Goal: Information Seeking & Learning: Learn about a topic

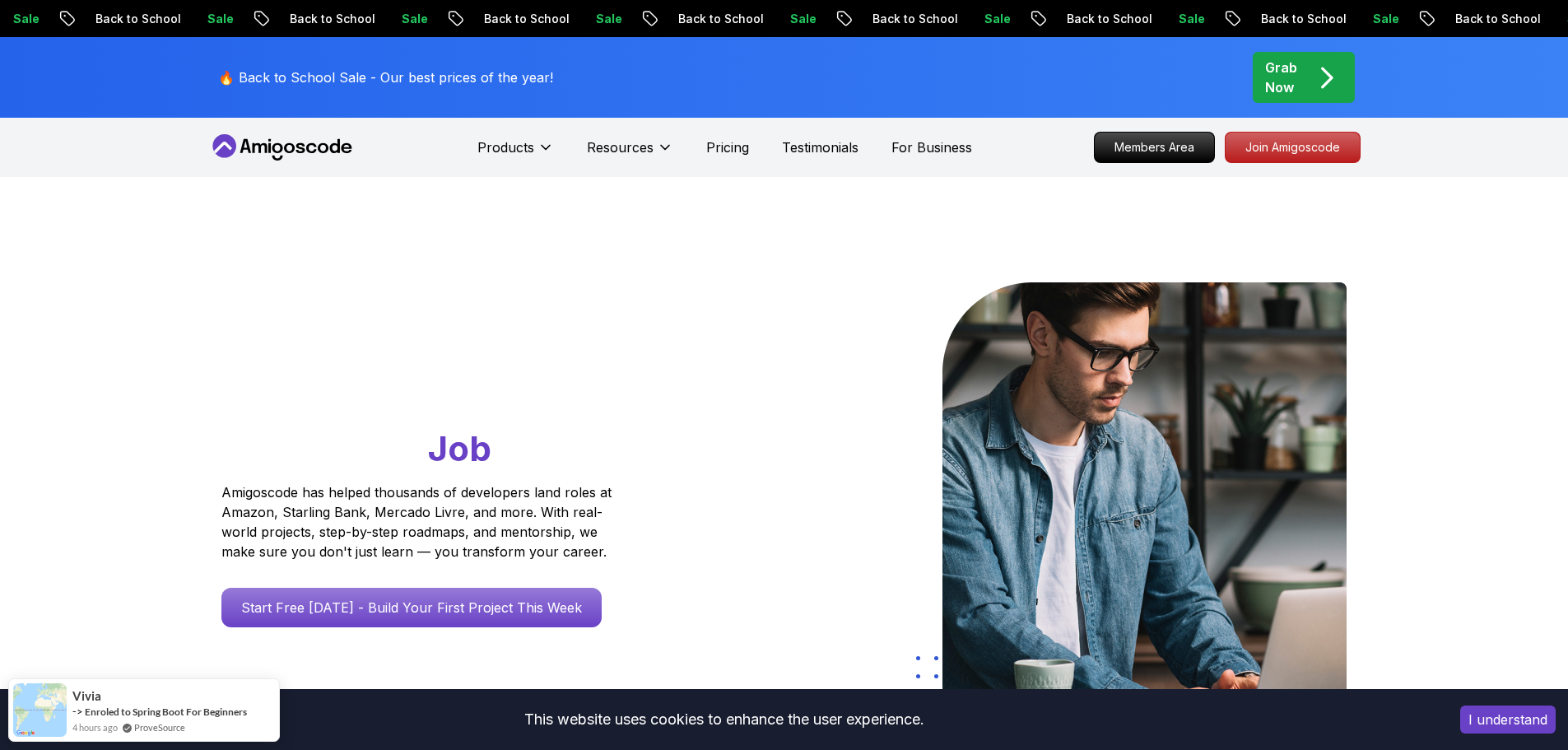
click at [550, 402] on h1 "Go From Learning to Hired: Master Java, Spring Boot & Cloud Skills That Get You…" at bounding box center [447, 377] width 454 height 190
click at [1507, 732] on button "I understand" at bounding box center [1508, 720] width 96 height 28
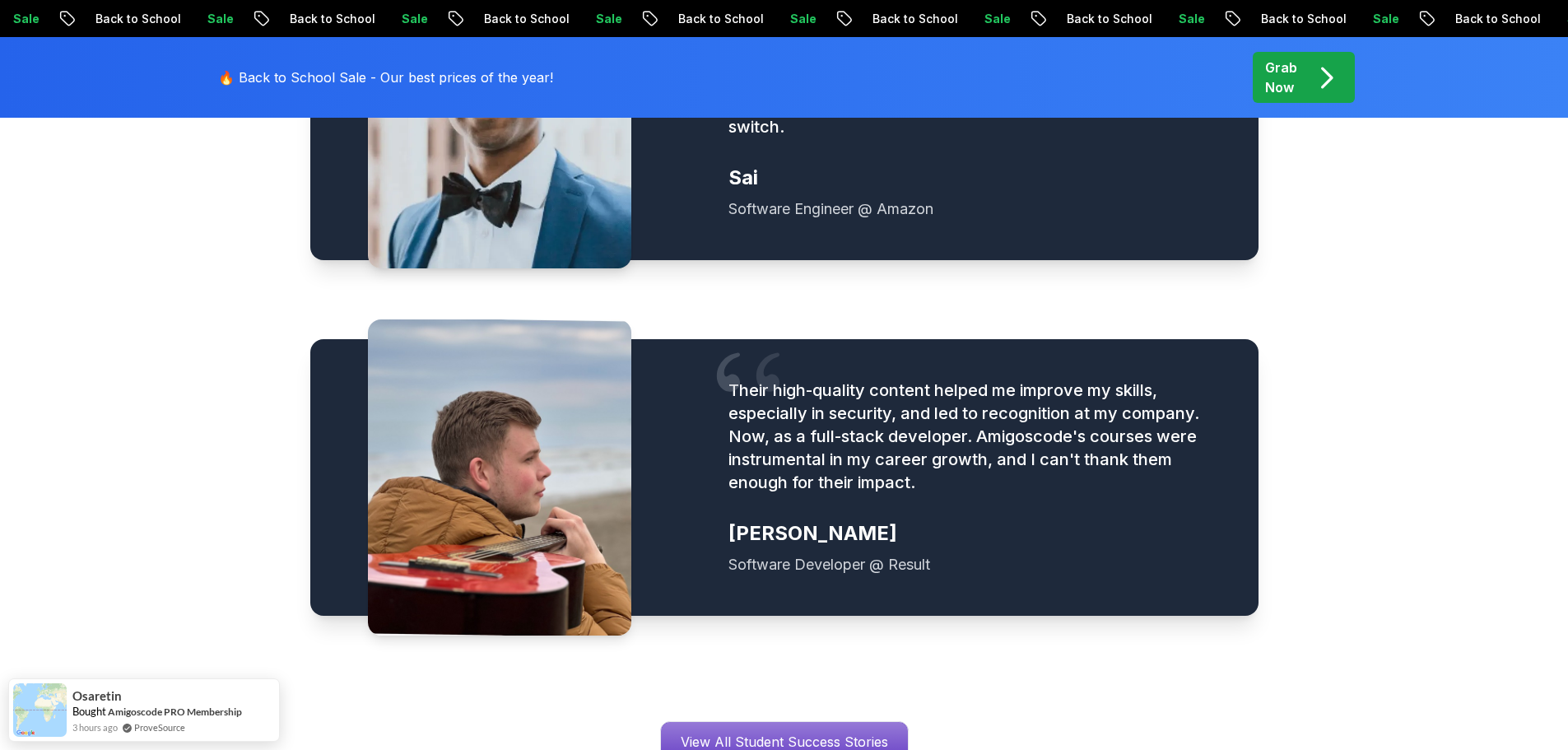
scroll to position [2224, 0]
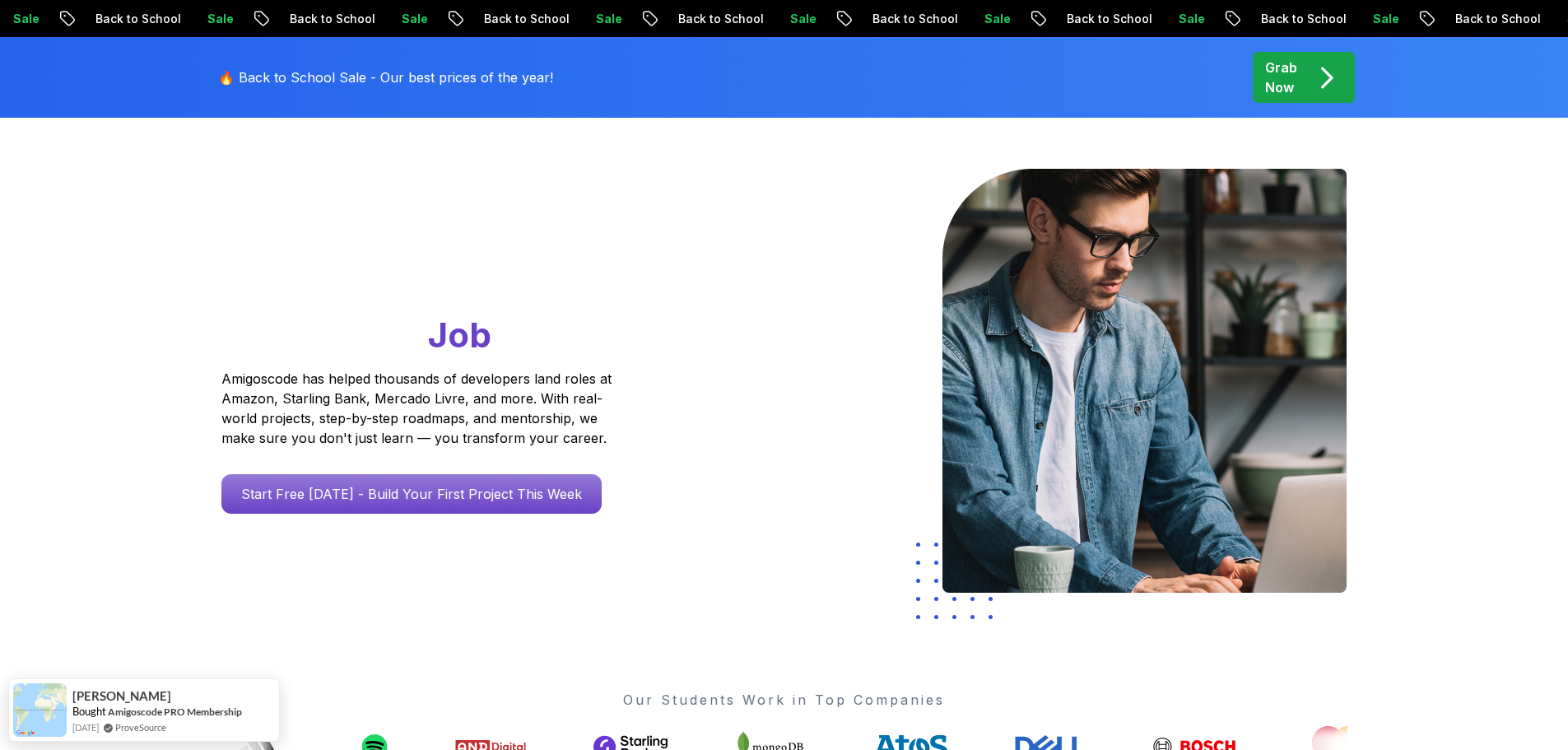
scroll to position [0, 0]
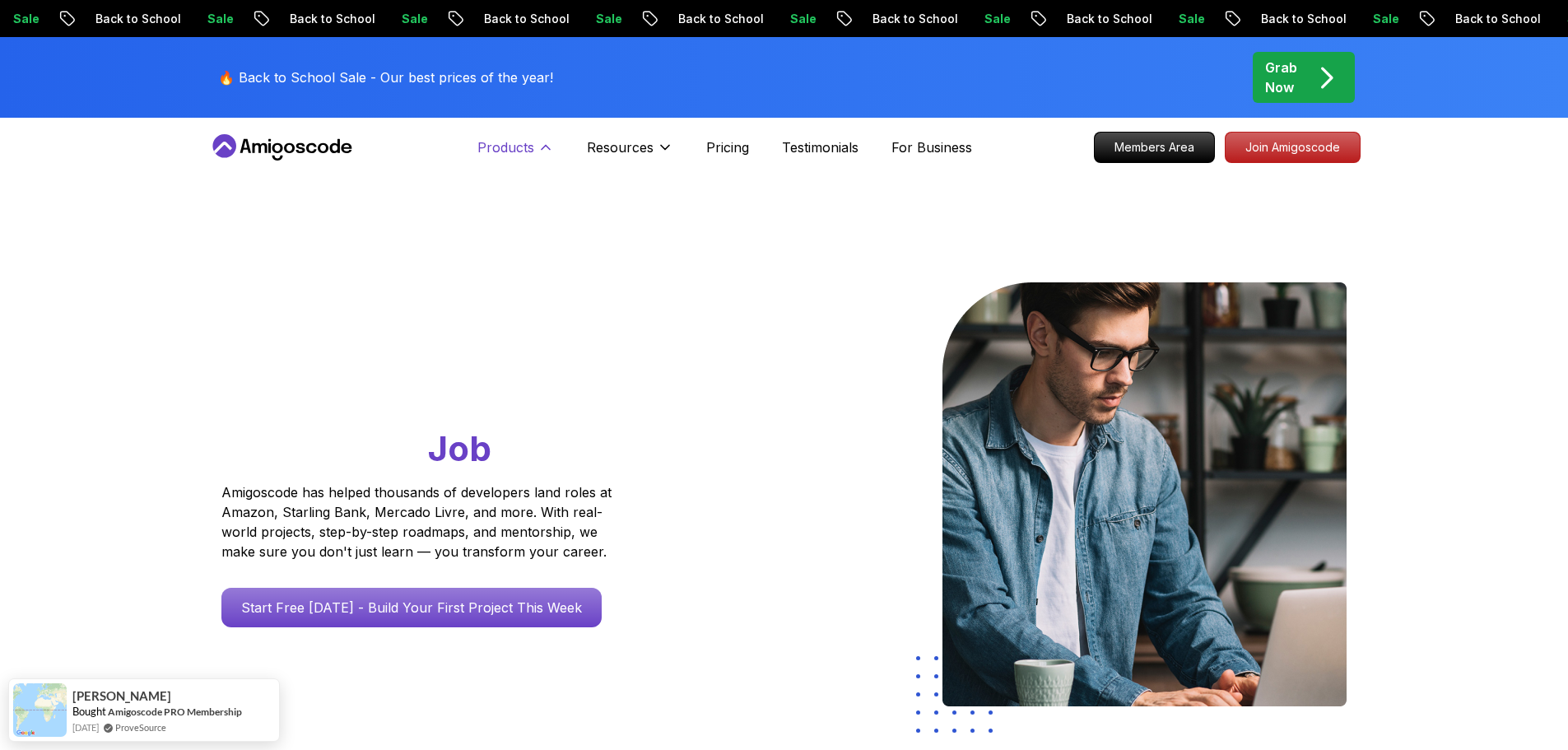
click at [546, 144] on icon at bounding box center [546, 147] width 16 height 16
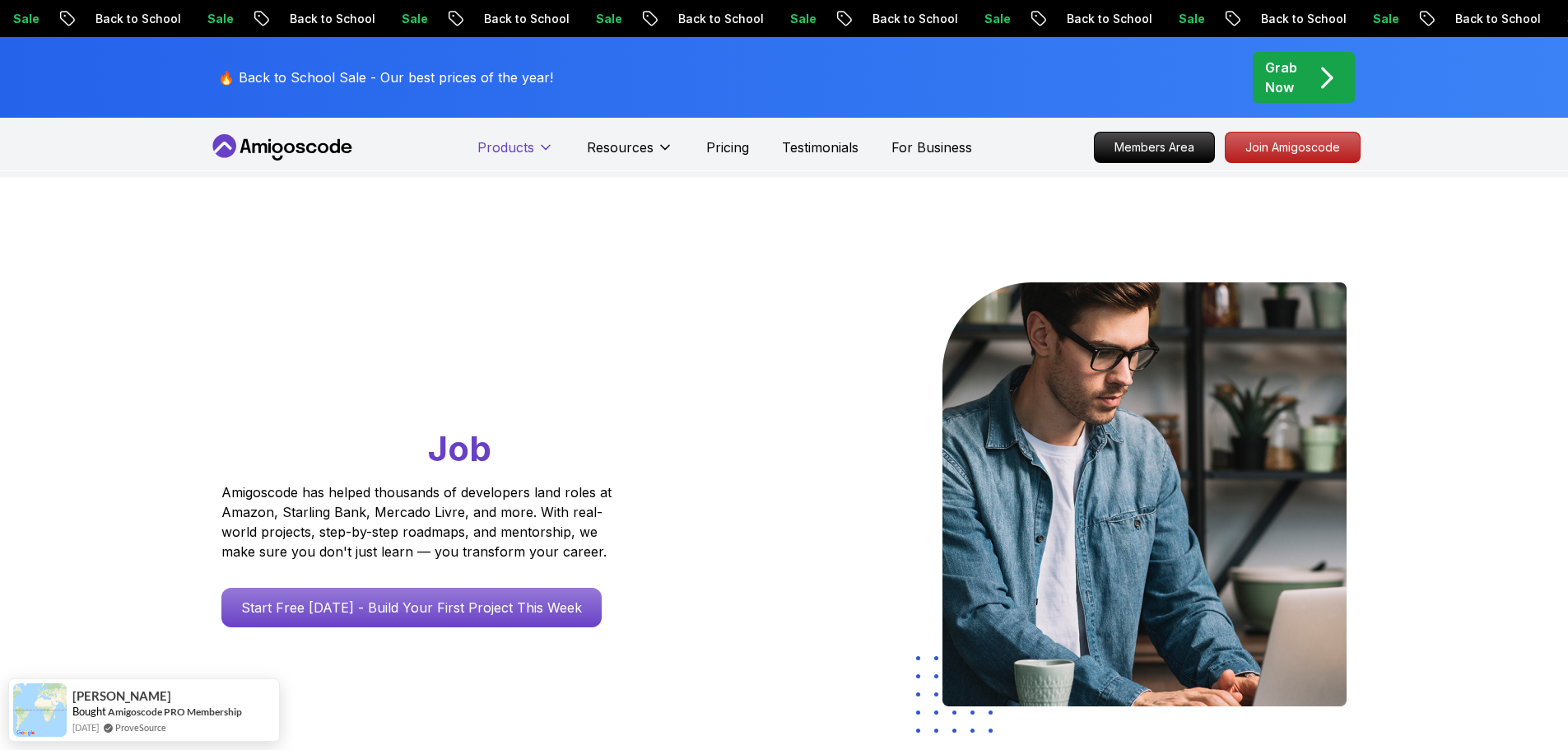
click at [546, 144] on icon at bounding box center [546, 147] width 16 height 16
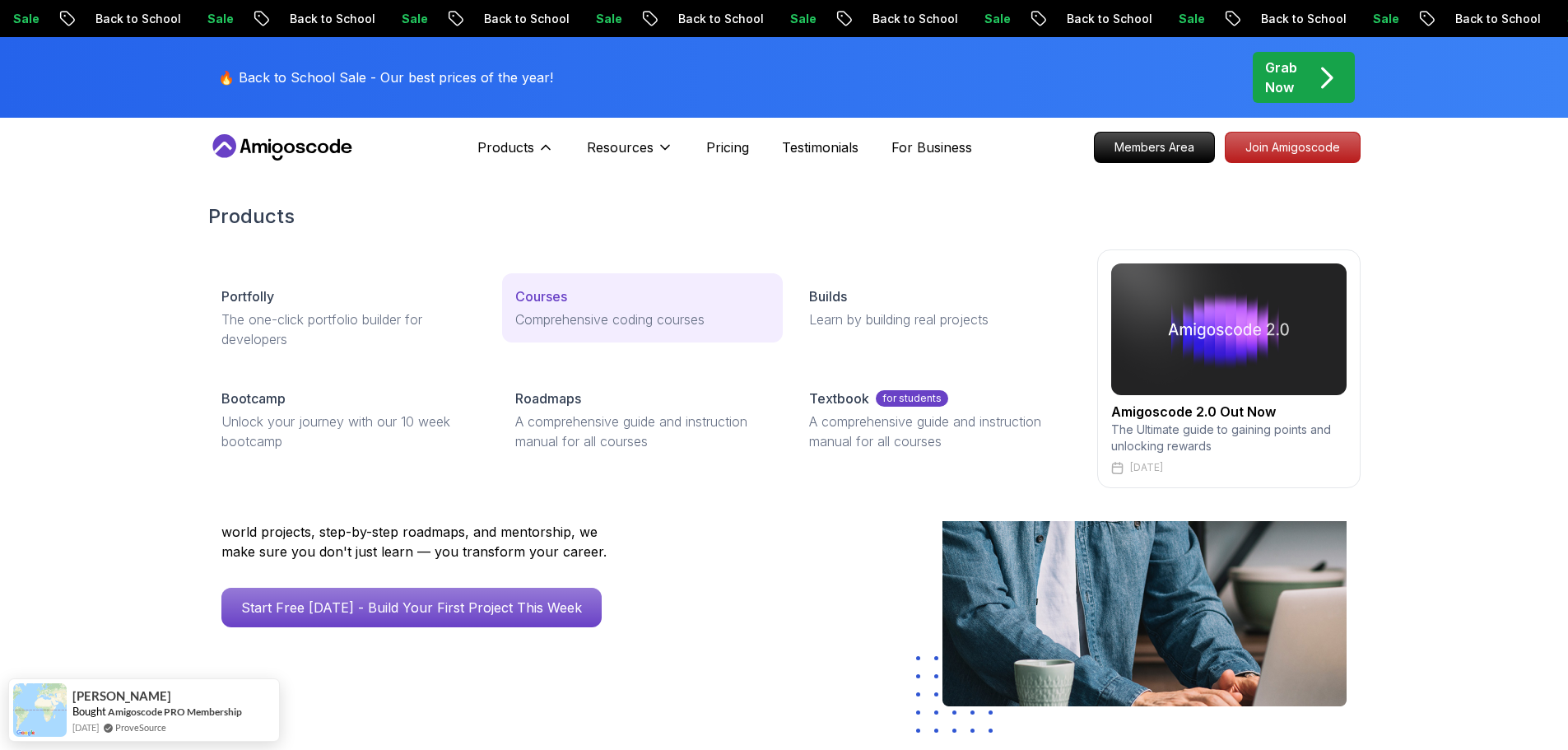
click at [622, 319] on p "Comprehensive coding courses" at bounding box center [642, 320] width 255 height 20
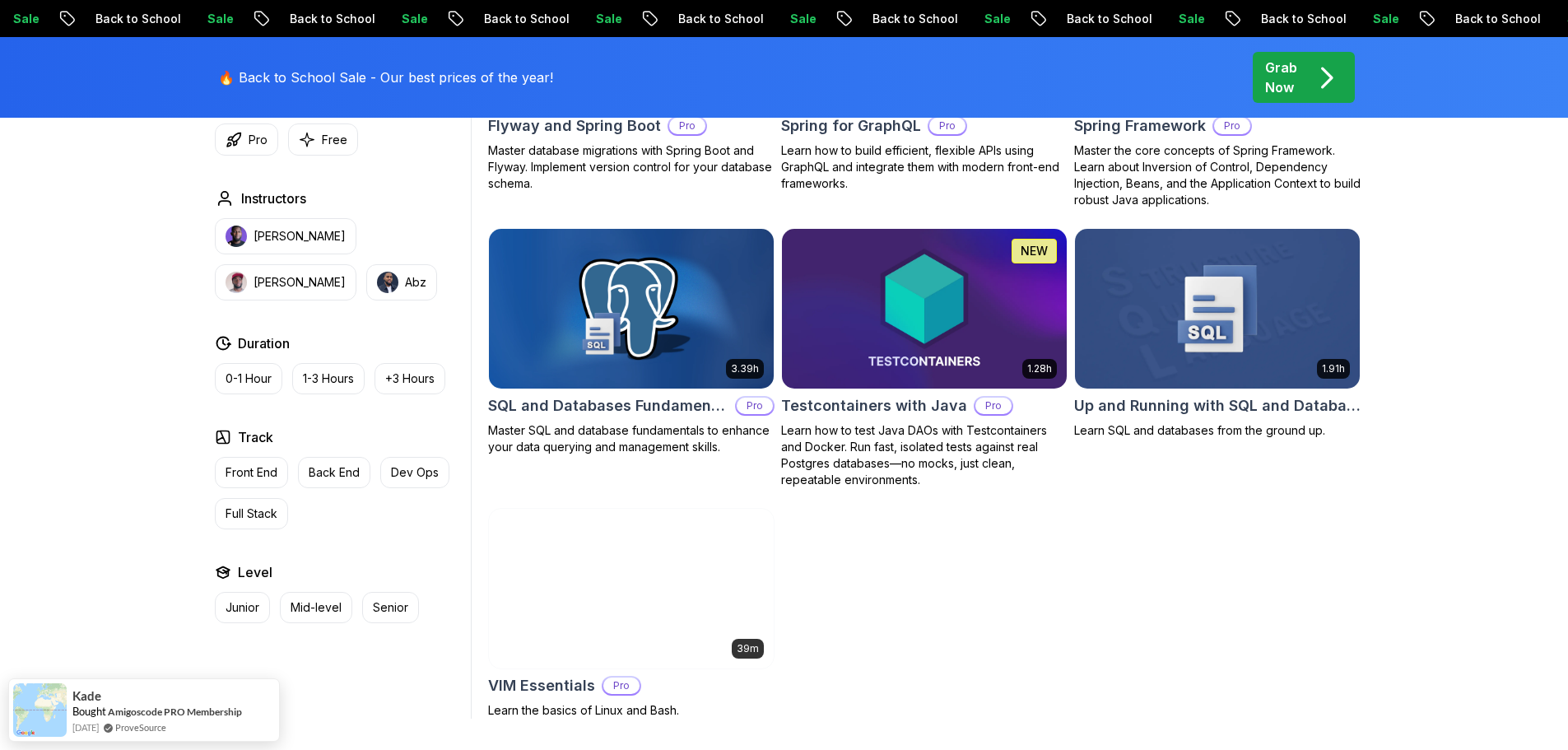
scroll to position [4074, 0]
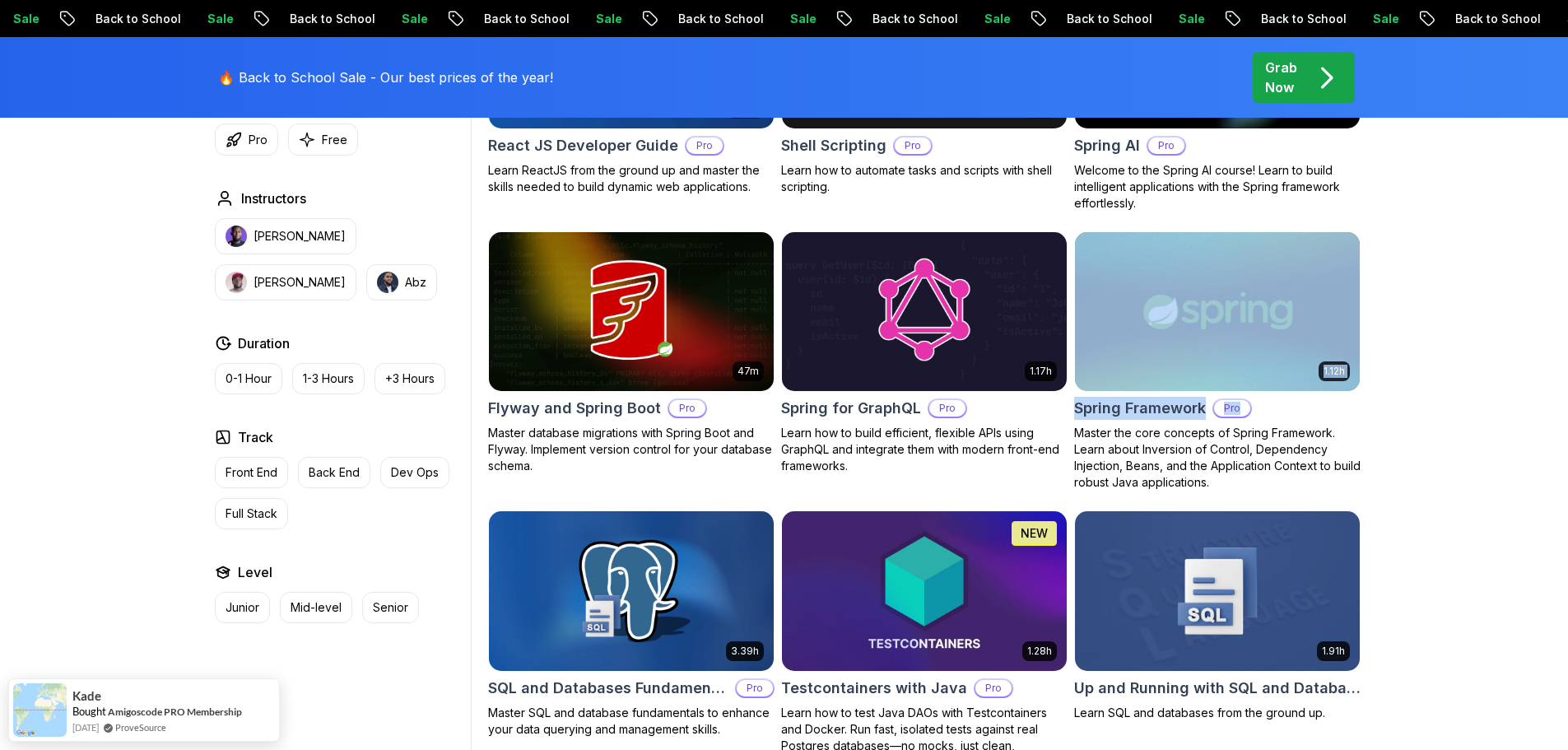
drag, startPoint x: 1566, startPoint y: 392, endPoint x: 1580, endPoint y: 227, distance: 165.6
click at [1567, 227] on html "Sale Back to School Sale Back to School Sale Back to School Sale Back to School…" at bounding box center [784, 205] width 1568 height 8559
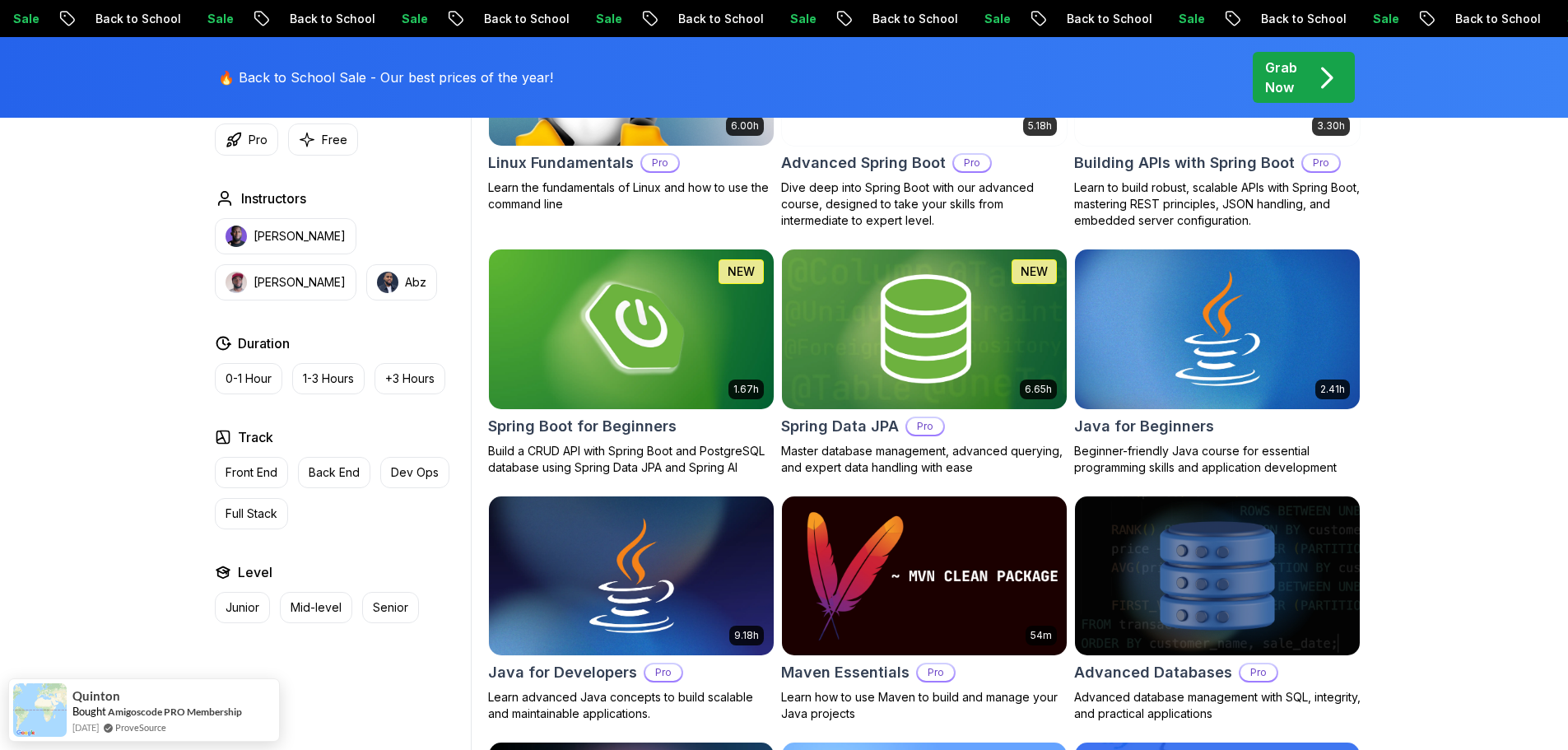
scroll to position [304, 0]
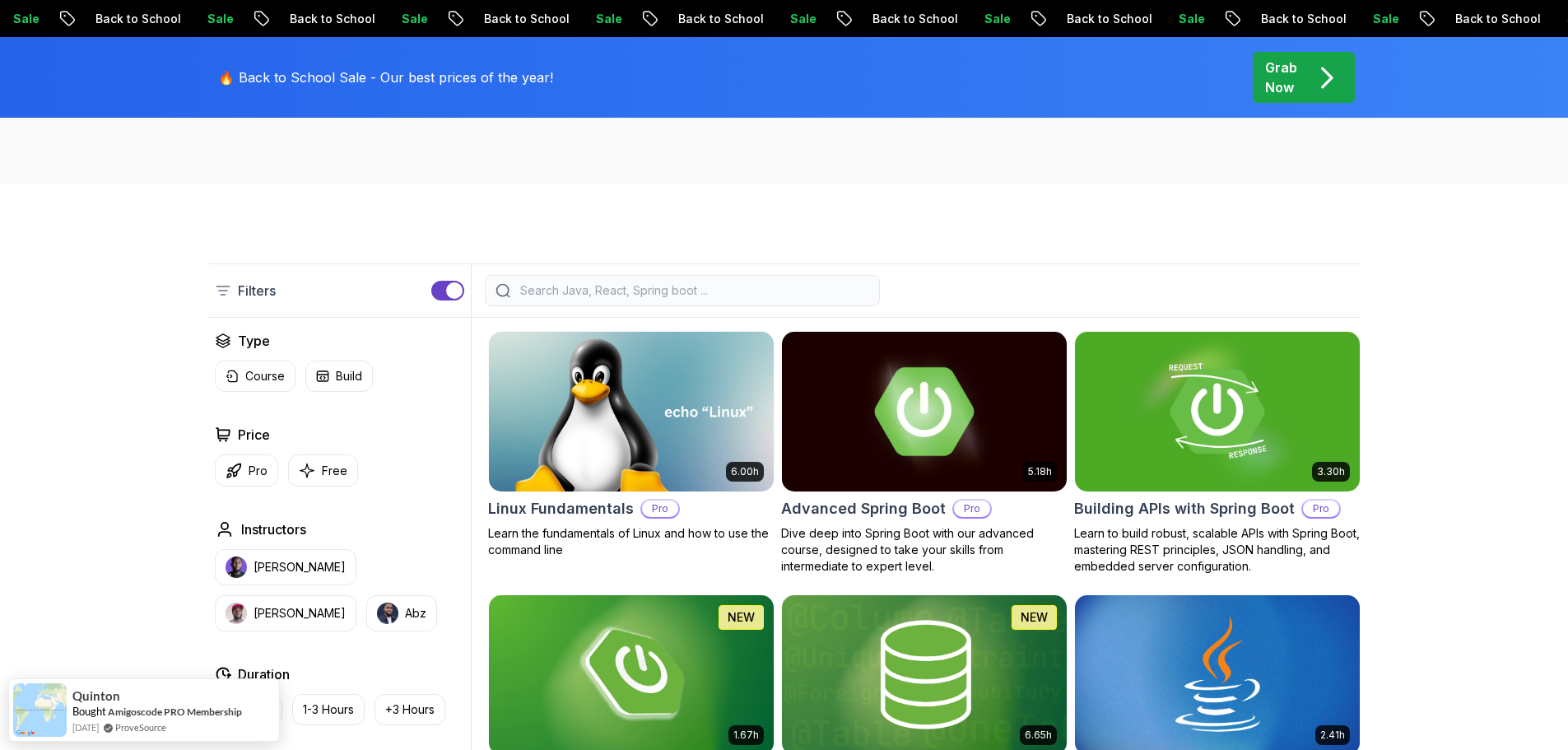
click at [869, 445] on img at bounding box center [923, 411] width 299 height 167
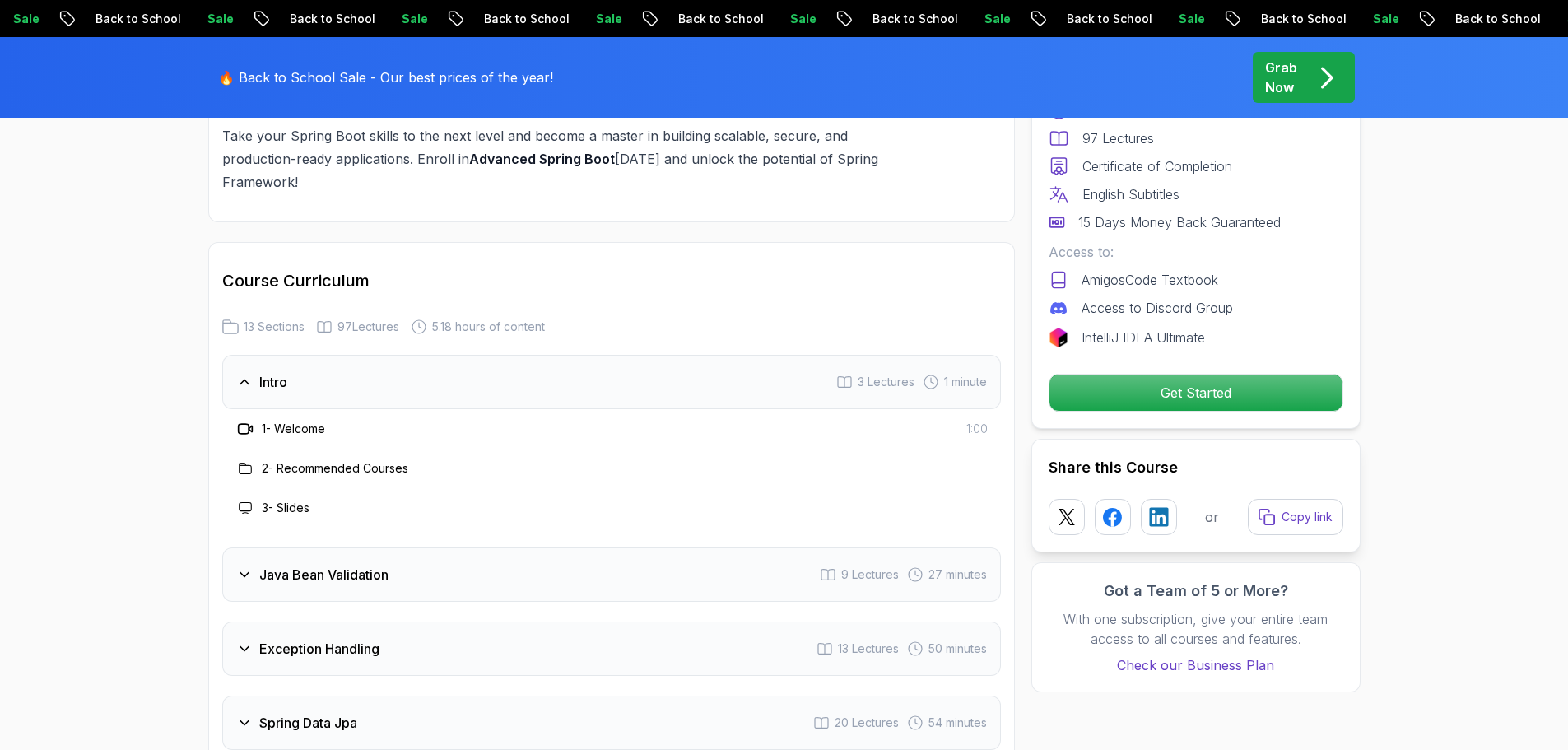
scroll to position [2306, 0]
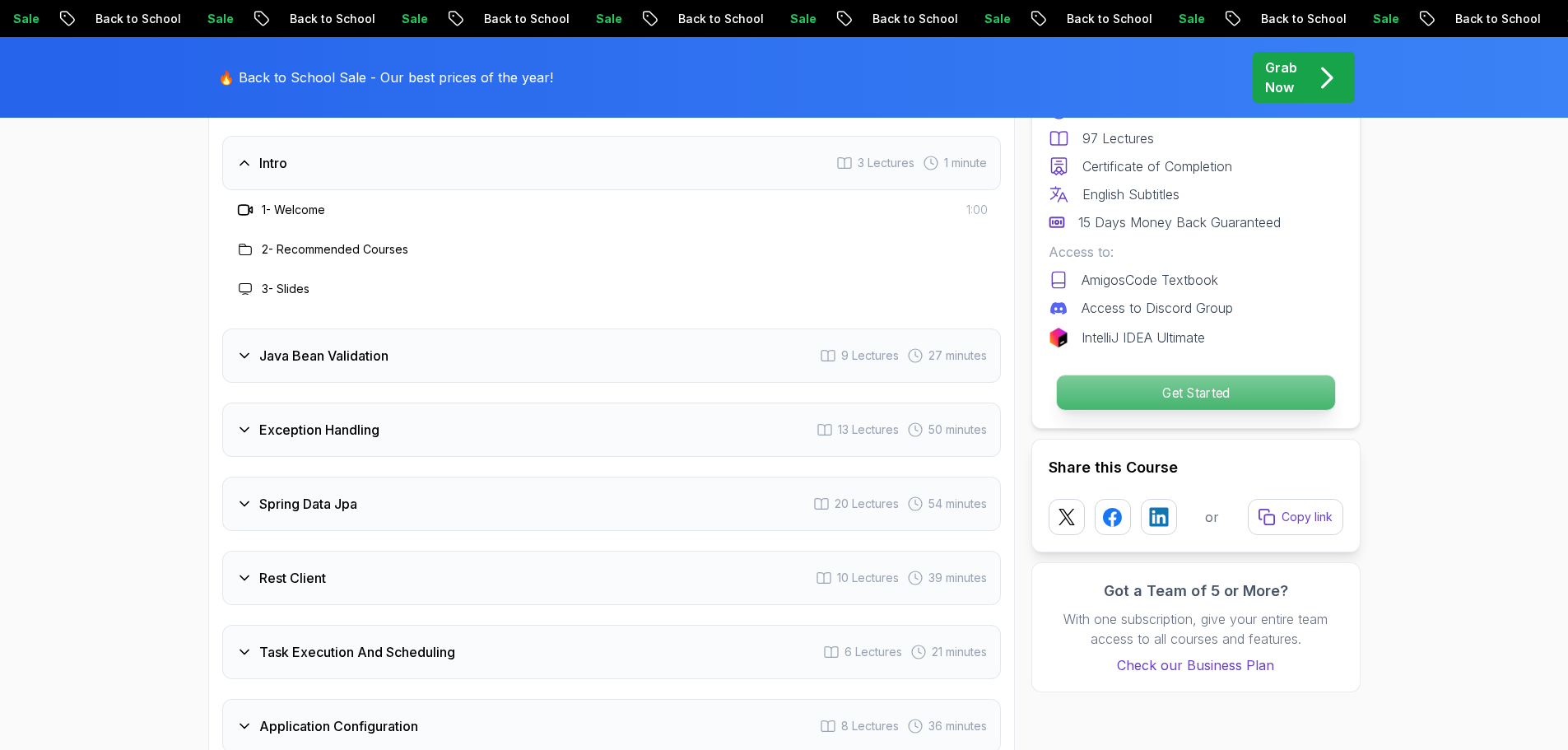
click at [1101, 391] on p "Get Started" at bounding box center [1195, 393] width 279 height 35
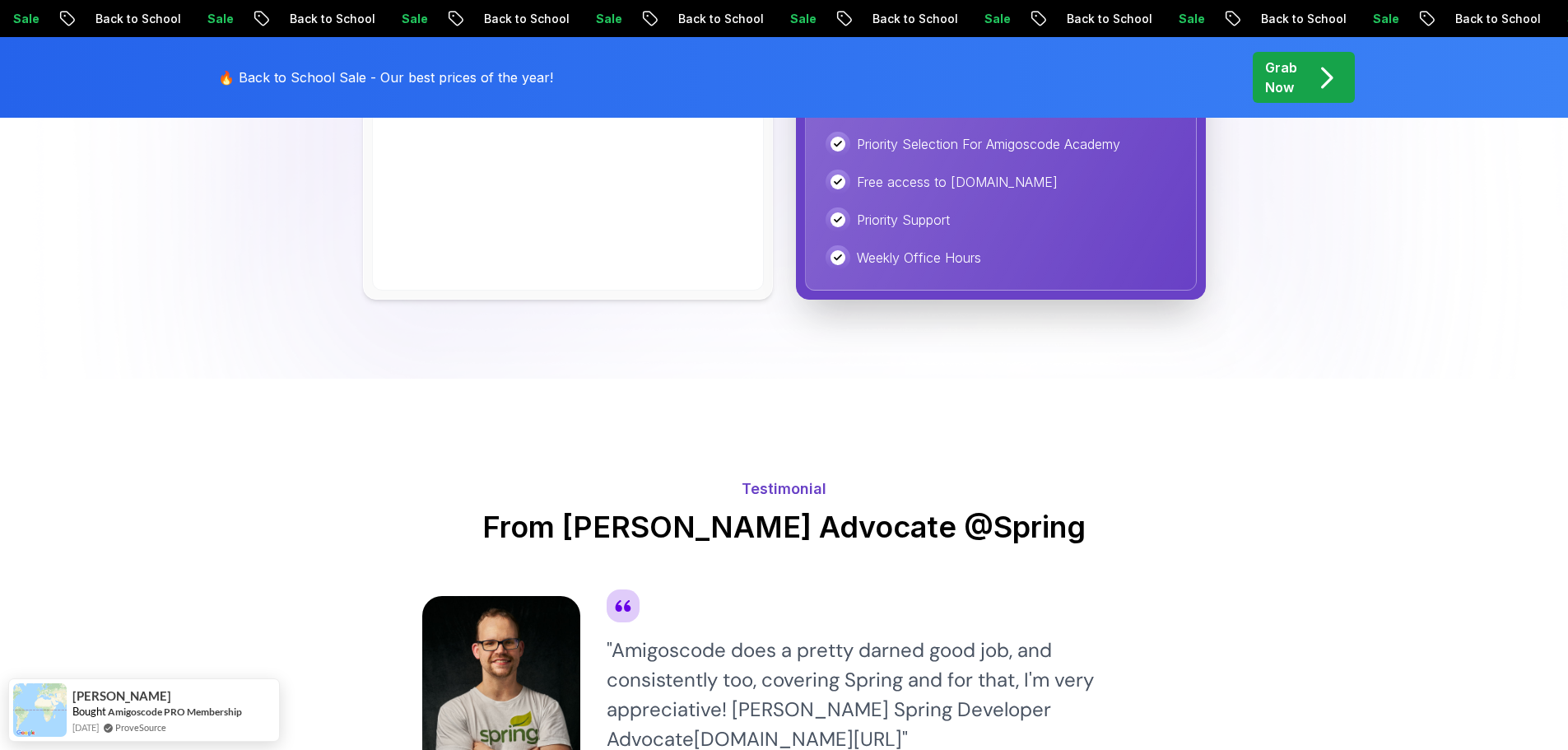
scroll to position [4500, 0]
